Goal: Find specific page/section: Find specific page/section

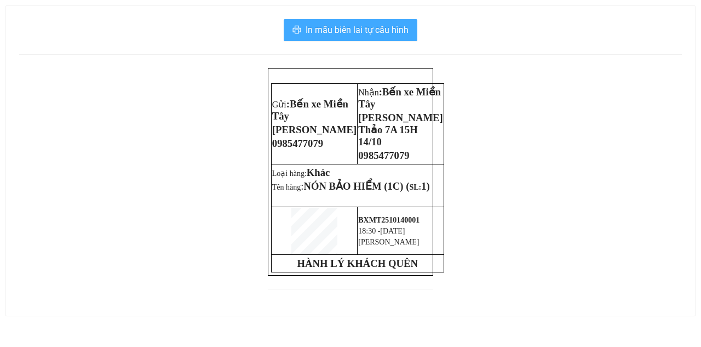
click at [346, 26] on span "In mẫu biên lai tự cấu hình" at bounding box center [357, 30] width 103 height 14
